Goal: Information Seeking & Learning: Learn about a topic

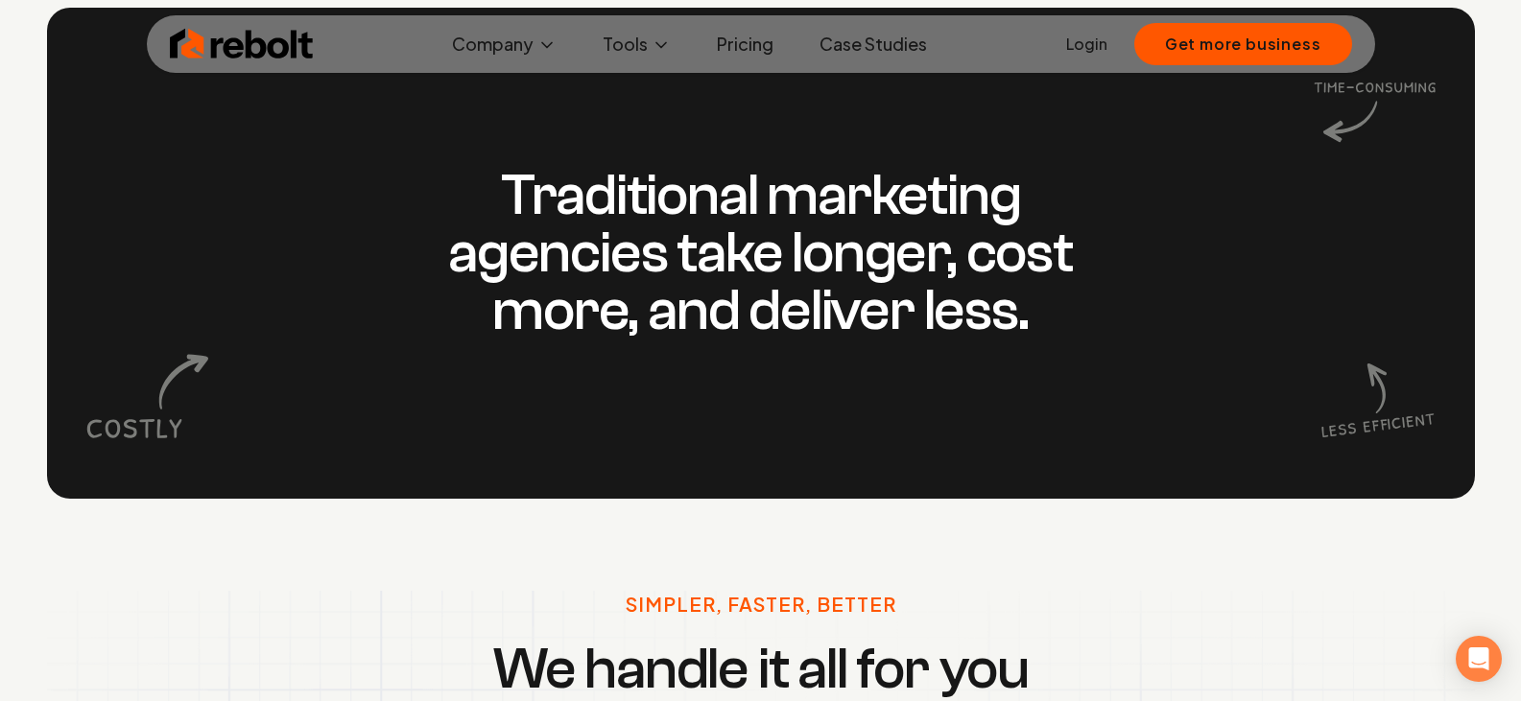
scroll to position [1631, 0]
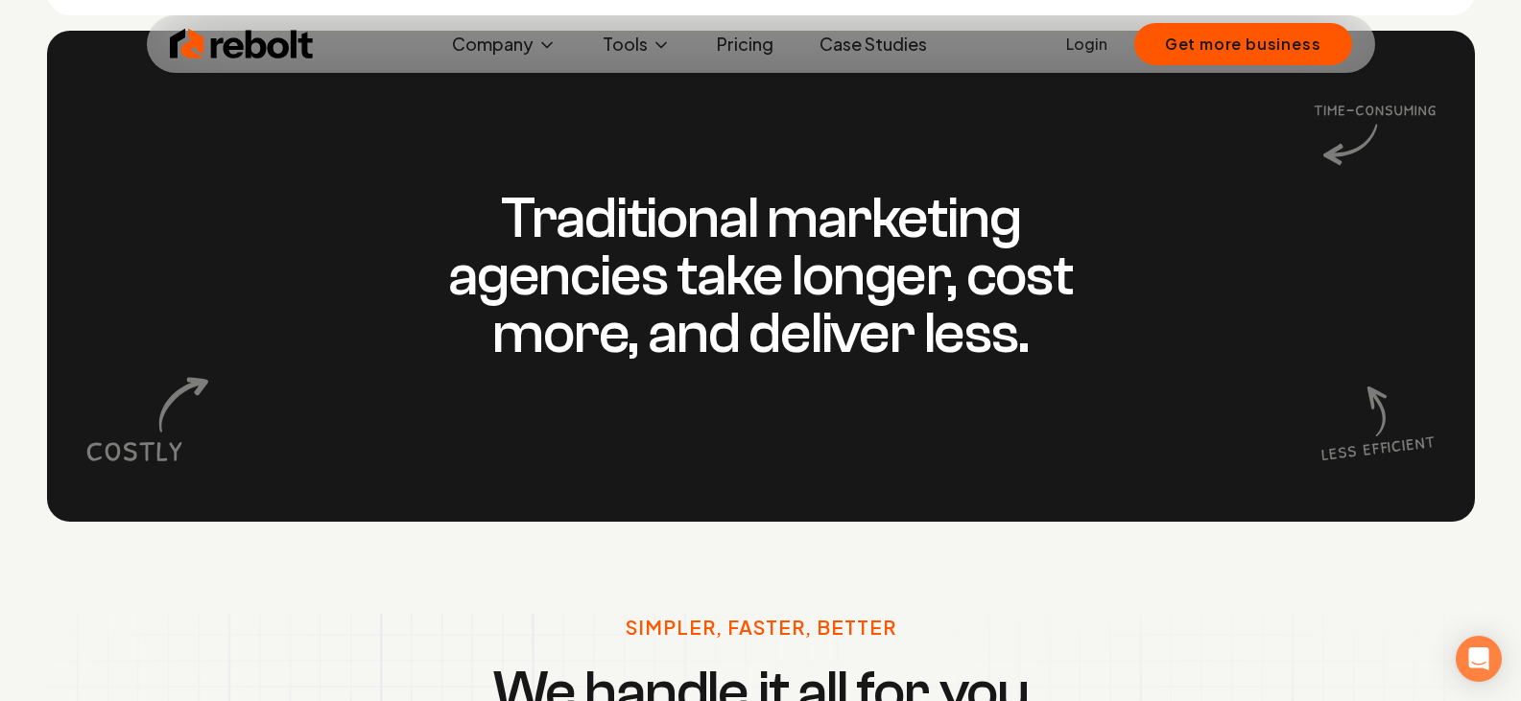
click at [742, 36] on link "Pricing" at bounding box center [744, 44] width 87 height 38
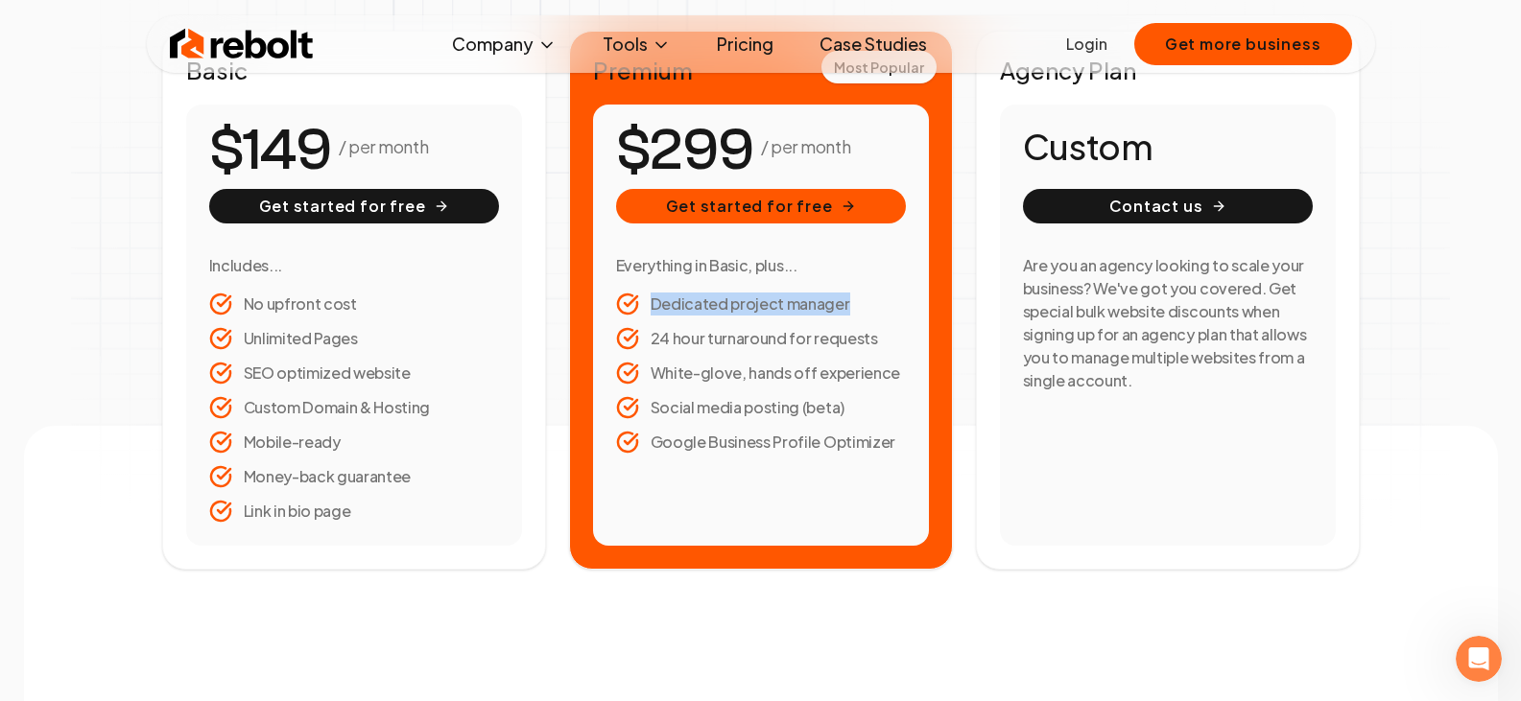
drag, startPoint x: 838, startPoint y: 319, endPoint x: 634, endPoint y: 311, distance: 203.6
click at [634, 311] on ul "Dedicated project manager 24 hour turnaround for requests White-glove, hands of…" at bounding box center [761, 373] width 290 height 161
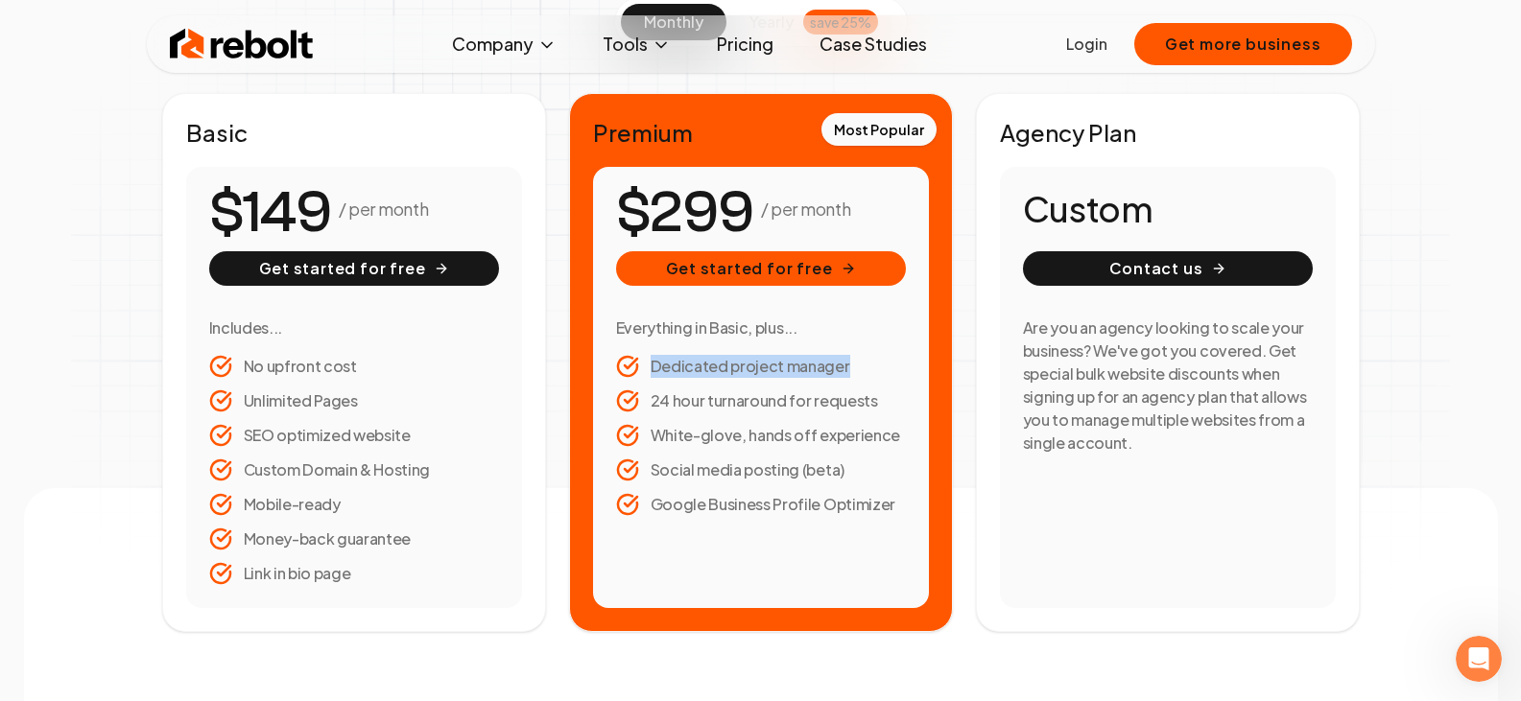
scroll to position [288, 0]
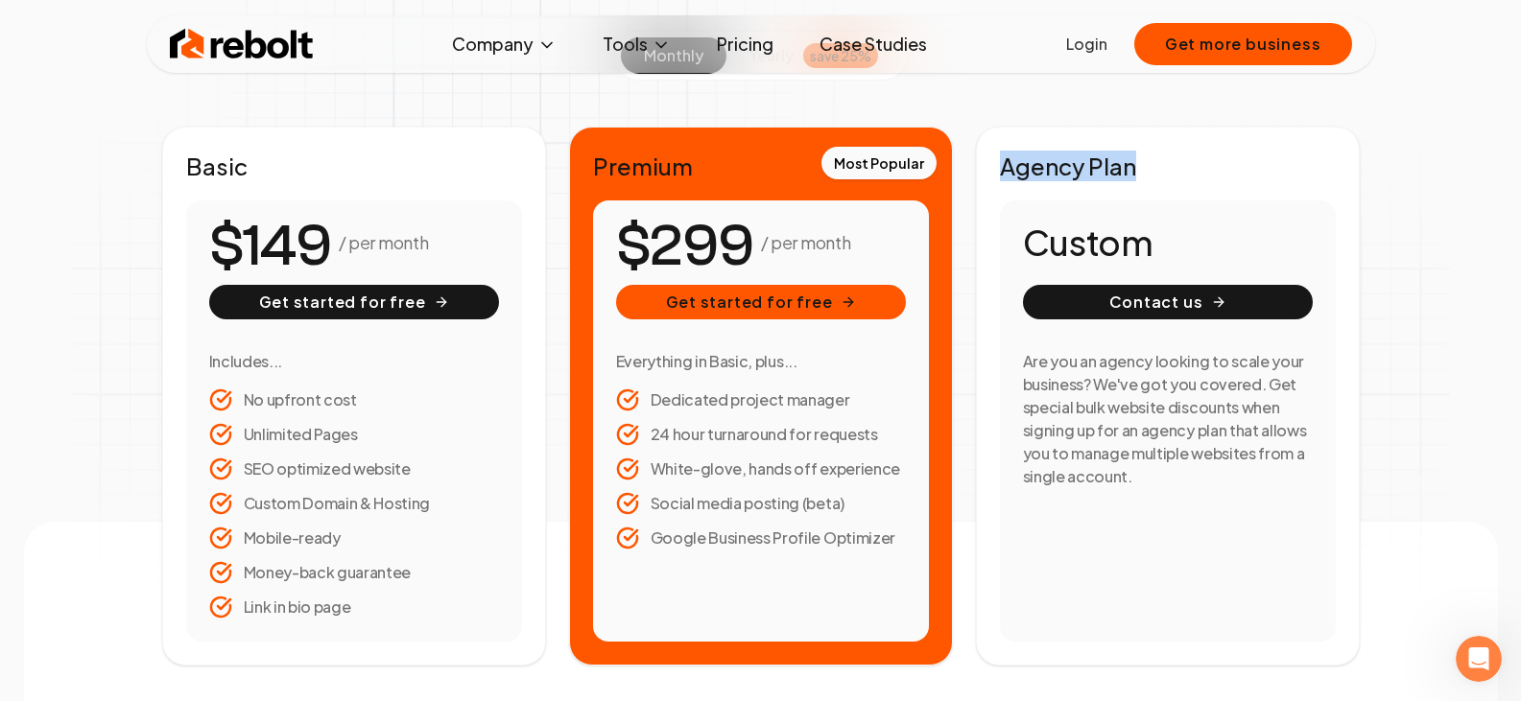
drag, startPoint x: 1145, startPoint y: 154, endPoint x: 991, endPoint y: 168, distance: 154.1
click at [991, 168] on div "Agency Plan Custom Contact us Are you an agency looking to scale your business?…" at bounding box center [1168, 396] width 384 height 539
click at [1245, 154] on h2 "Agency Plan" at bounding box center [1168, 166] width 336 height 31
drag, startPoint x: 858, startPoint y: 516, endPoint x: 763, endPoint y: 521, distance: 95.1
click at [763, 521] on ul "Dedicated project manager 24 hour turnaround for requests White-glove, hands of…" at bounding box center [761, 469] width 290 height 161
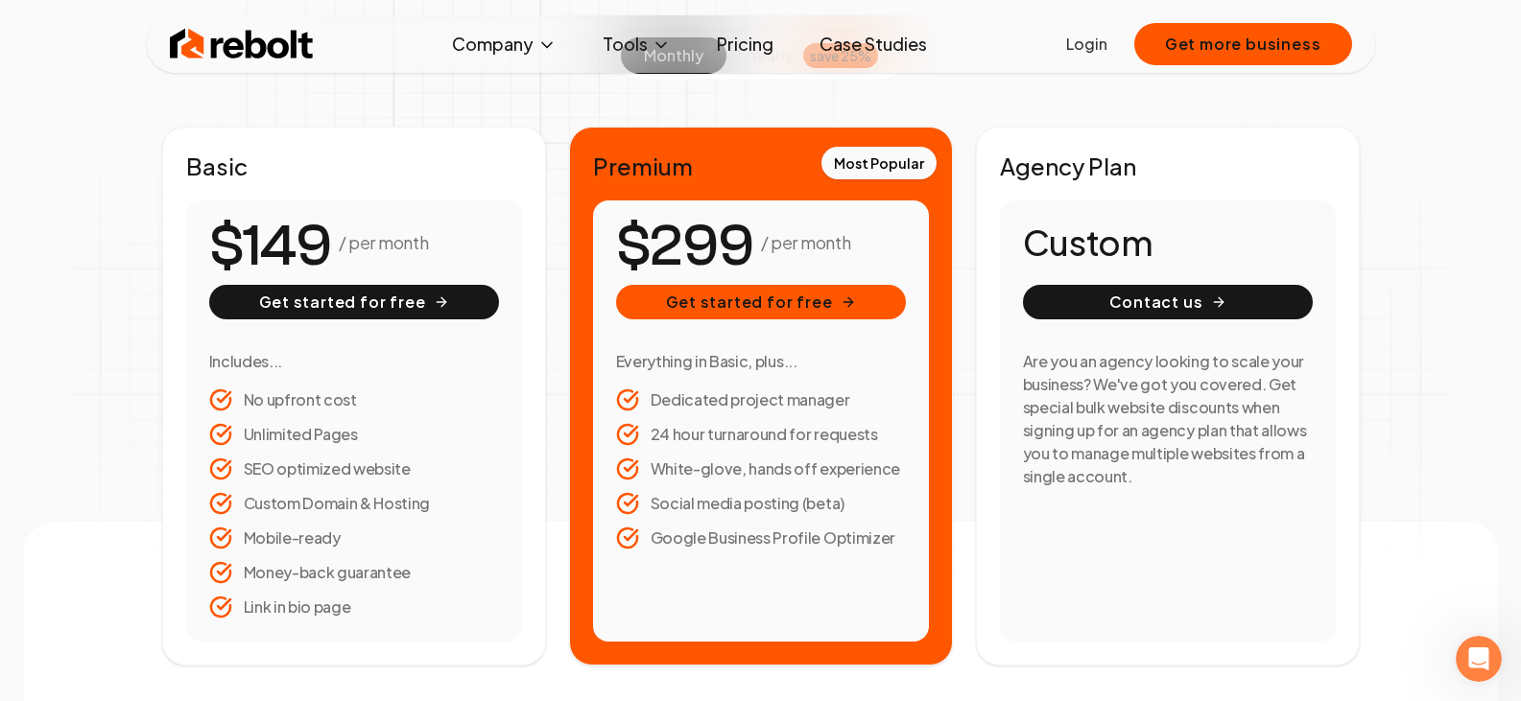
click at [856, 518] on ul "Dedicated project manager 24 hour turnaround for requests White-glove, hands of…" at bounding box center [761, 469] width 290 height 161
drag, startPoint x: 368, startPoint y: 437, endPoint x: 247, endPoint y: 437, distance: 121.8
click at [247, 437] on li "Unlimited Pages" at bounding box center [354, 434] width 290 height 23
click at [368, 440] on li "Unlimited Pages" at bounding box center [354, 434] width 290 height 23
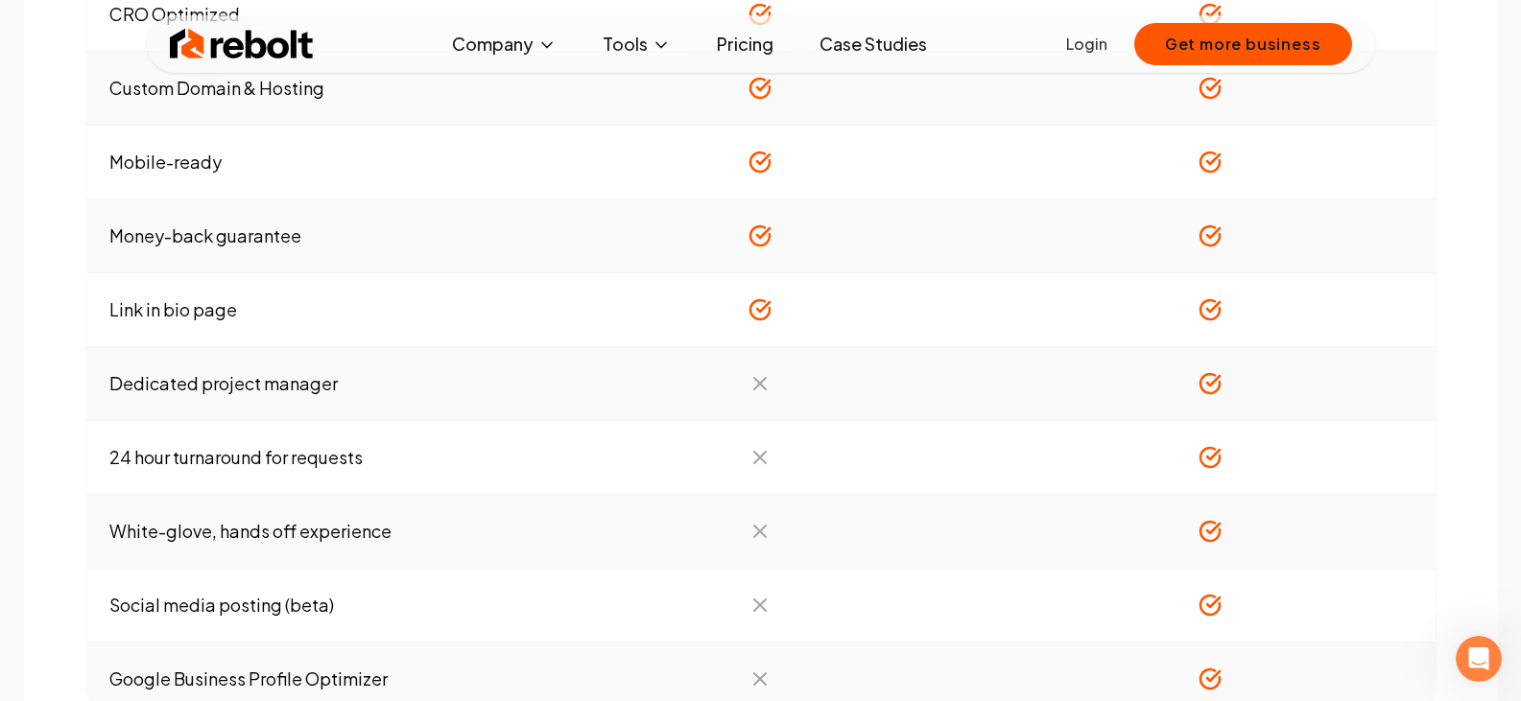
scroll to position [1631, 0]
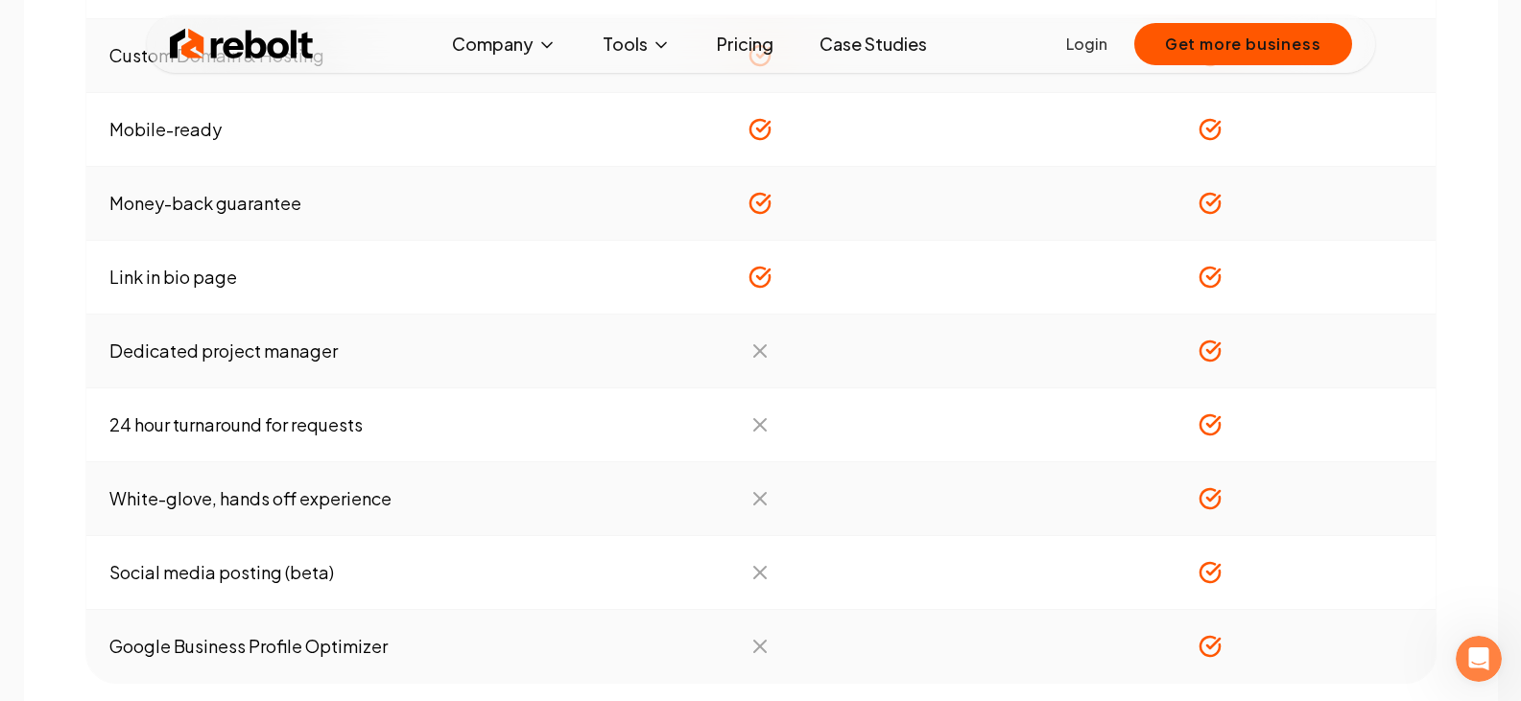
drag, startPoint x: 709, startPoint y: 340, endPoint x: 788, endPoint y: 343, distance: 78.8
click at [788, 343] on td at bounding box center [760, 352] width 450 height 74
click at [786, 345] on td at bounding box center [760, 352] width 450 height 74
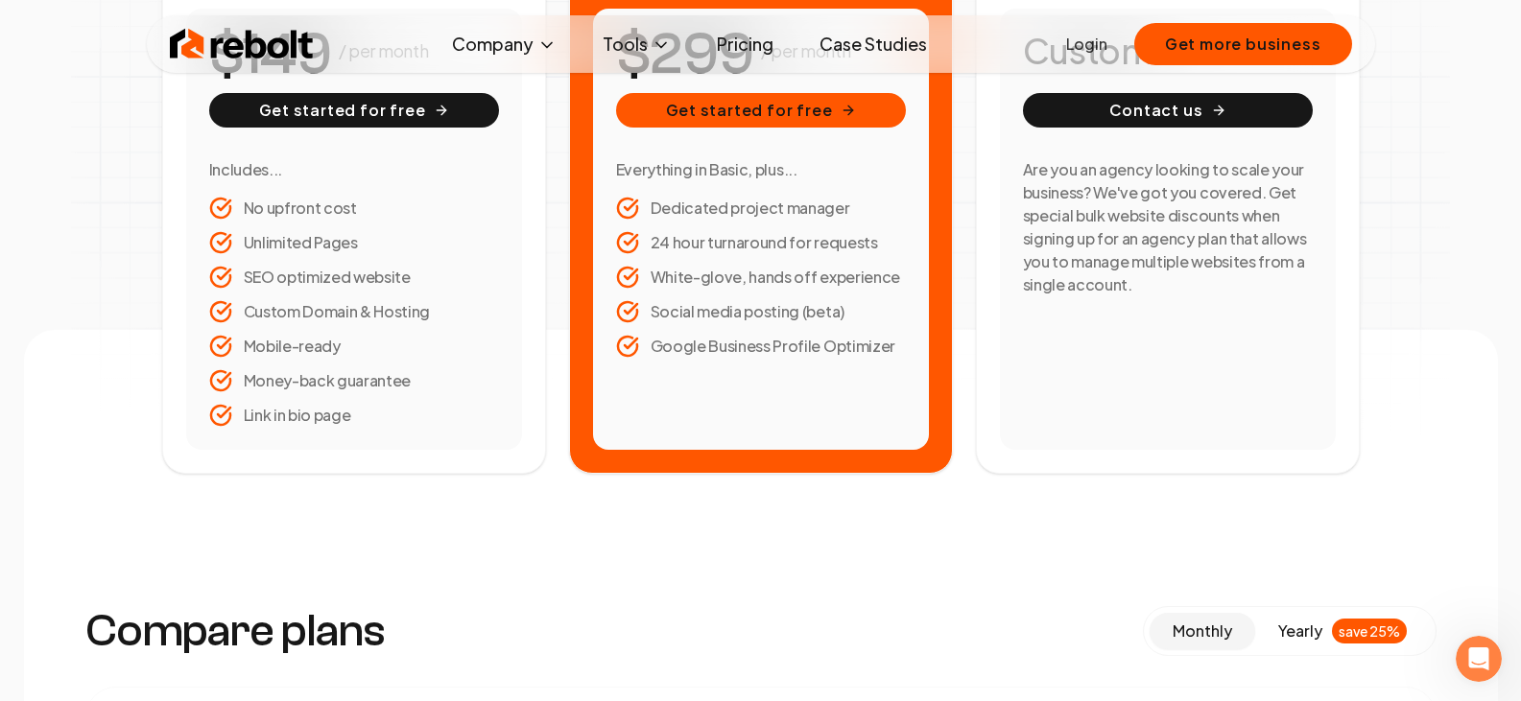
scroll to position [0, 0]
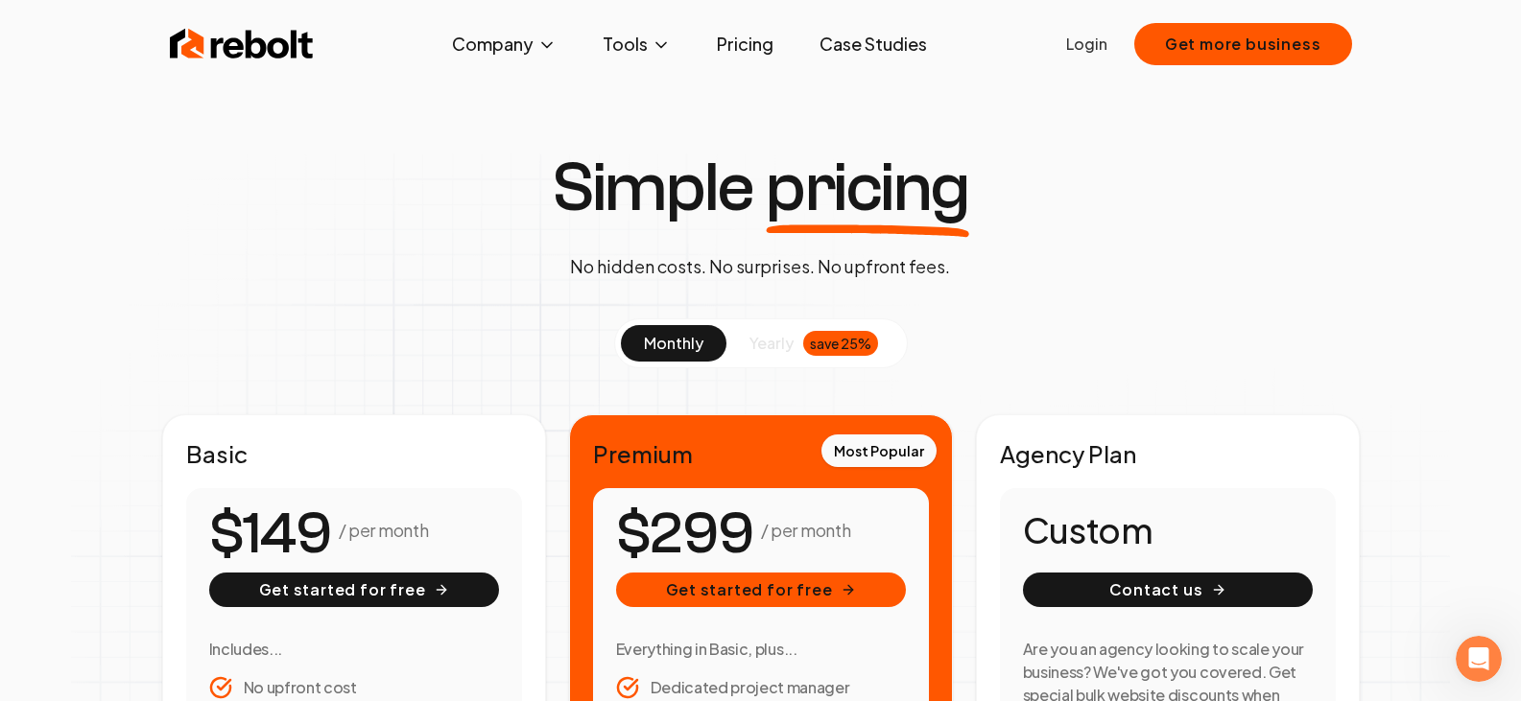
click at [783, 340] on span "yearly" at bounding box center [771, 343] width 44 height 23
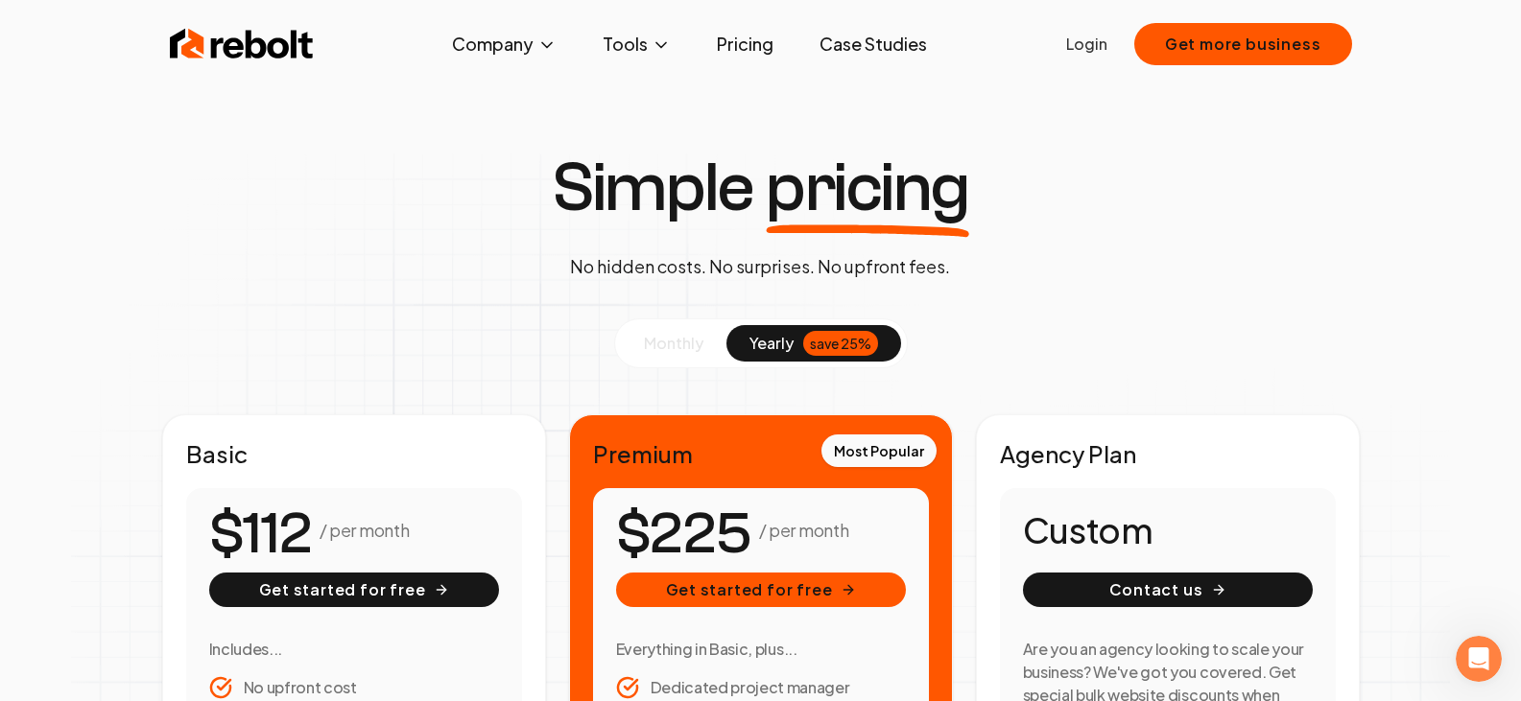
click at [673, 335] on span "monthly" at bounding box center [673, 343] width 59 height 20
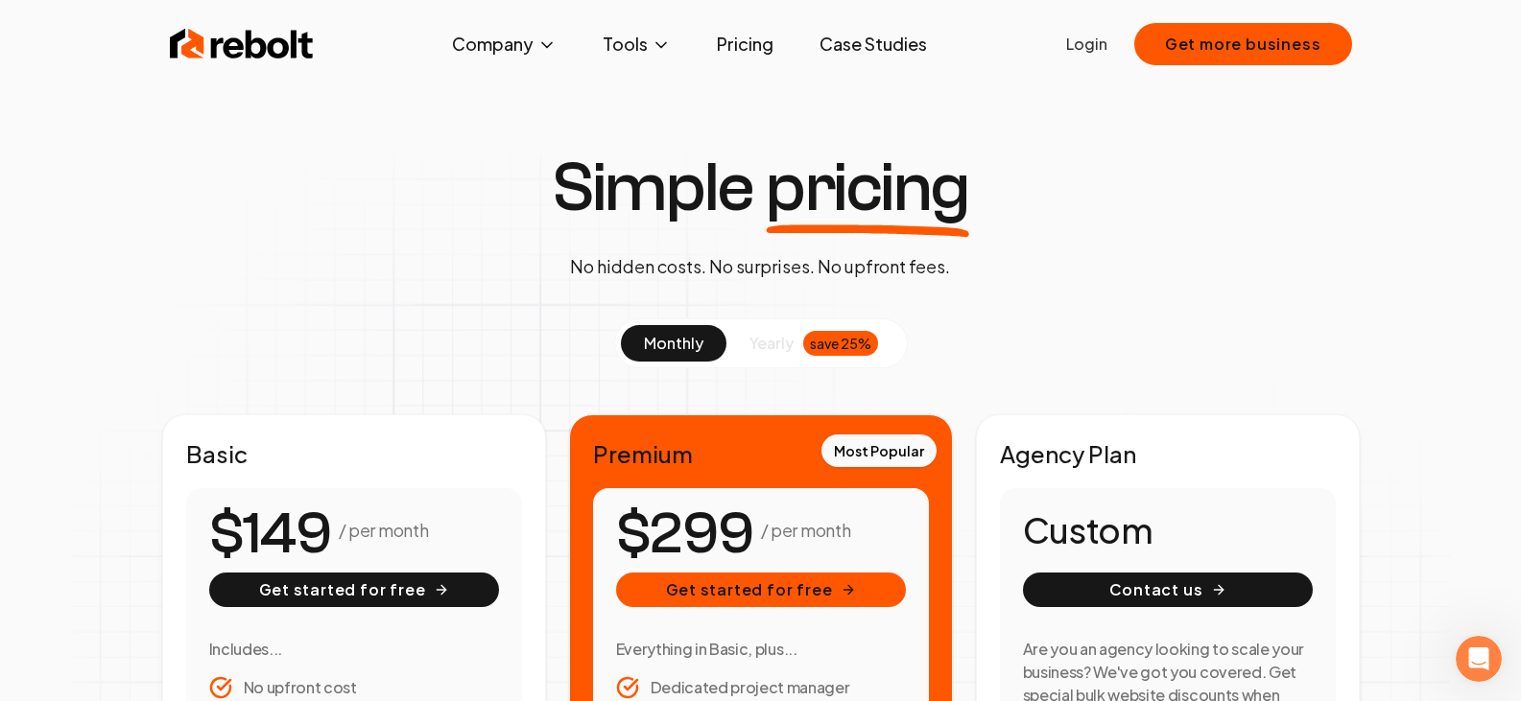
click at [269, 47] on img at bounding box center [242, 44] width 144 height 38
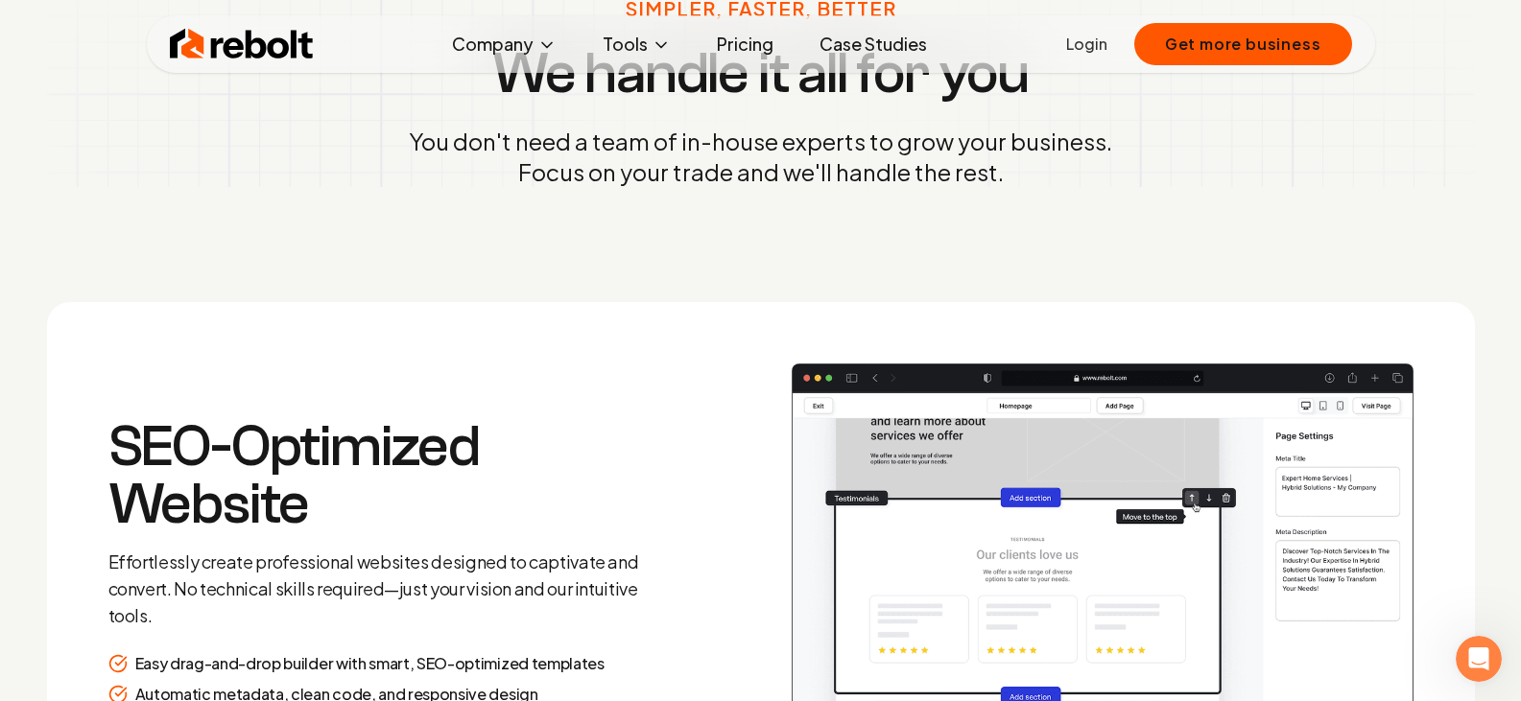
scroll to position [2398, 0]
